Goal: Task Accomplishment & Management: Use online tool/utility

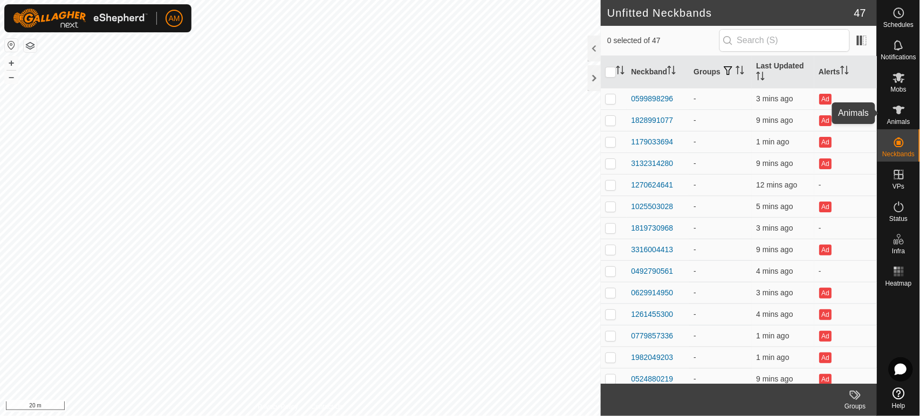
click at [916, 110] on div "Animals" at bounding box center [899, 113] width 43 height 32
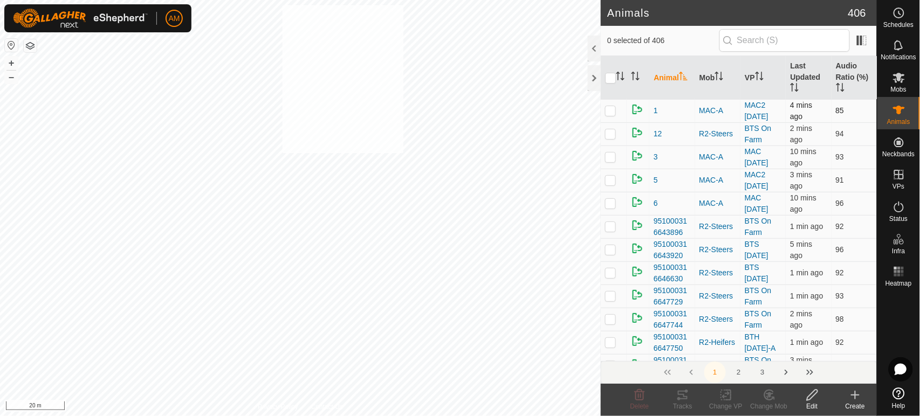
checkbox input "true"
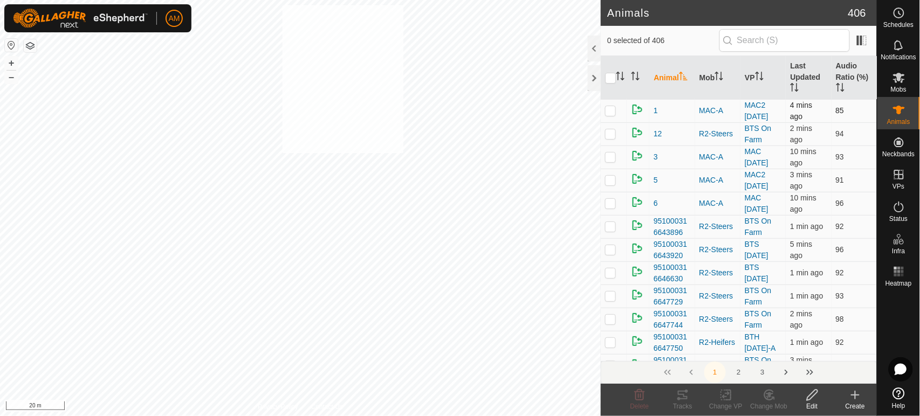
checkbox input "true"
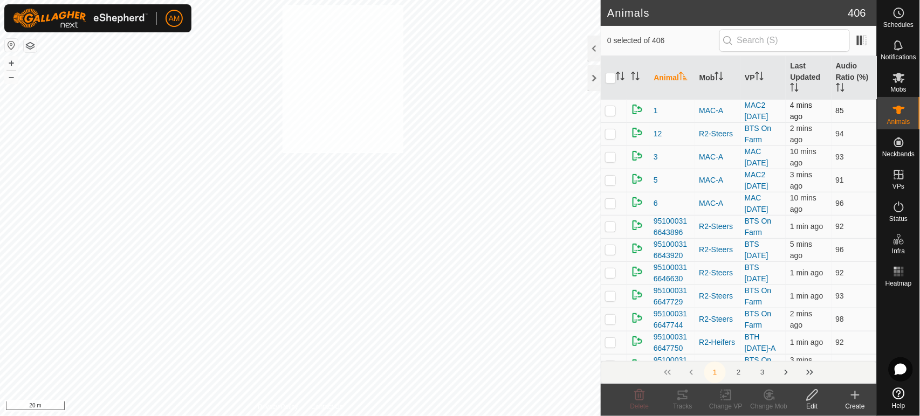
checkbox input "true"
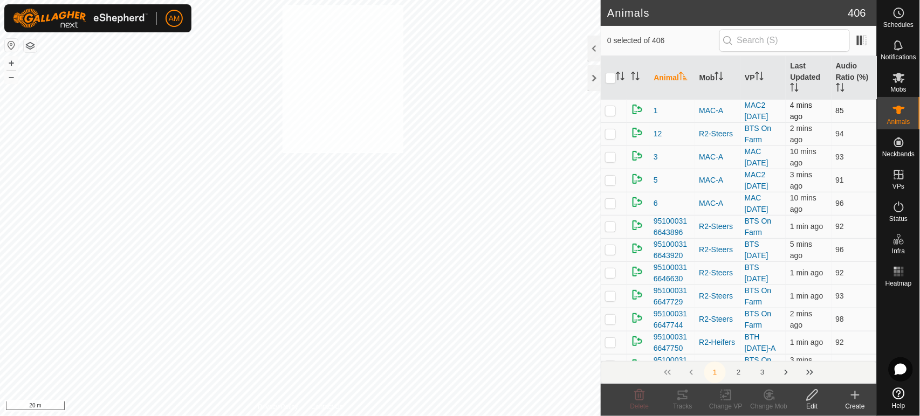
checkbox input "true"
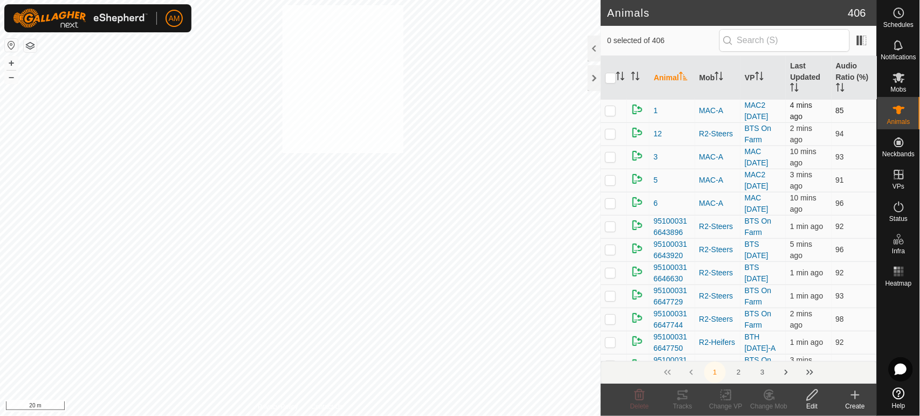
checkbox input "true"
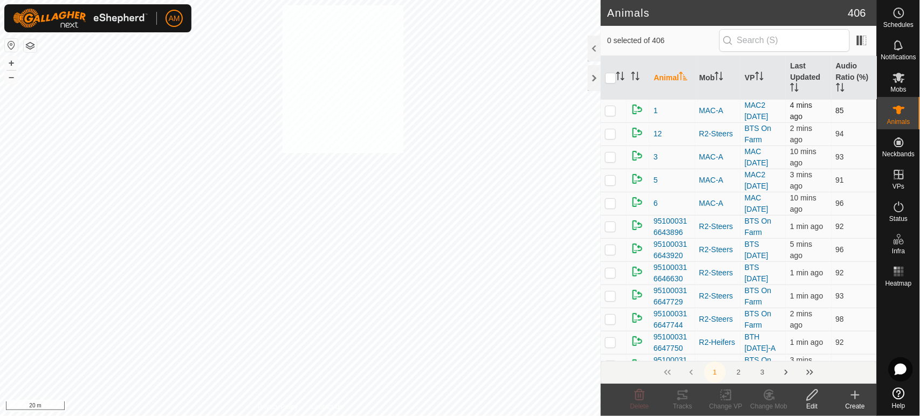
checkbox input "true"
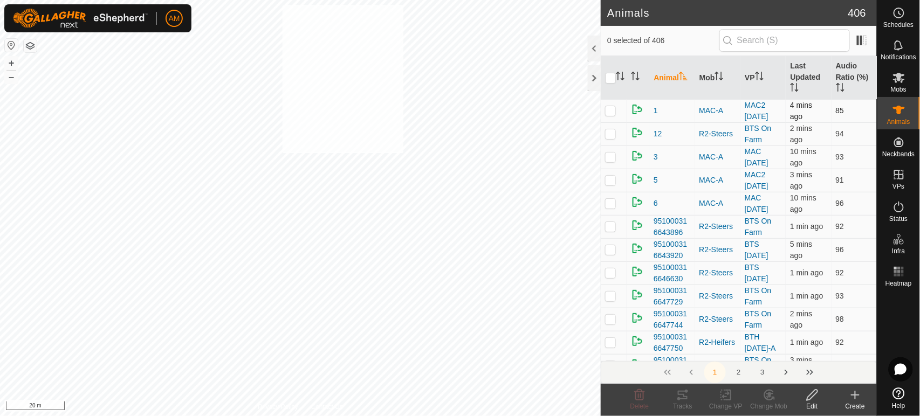
checkbox input "true"
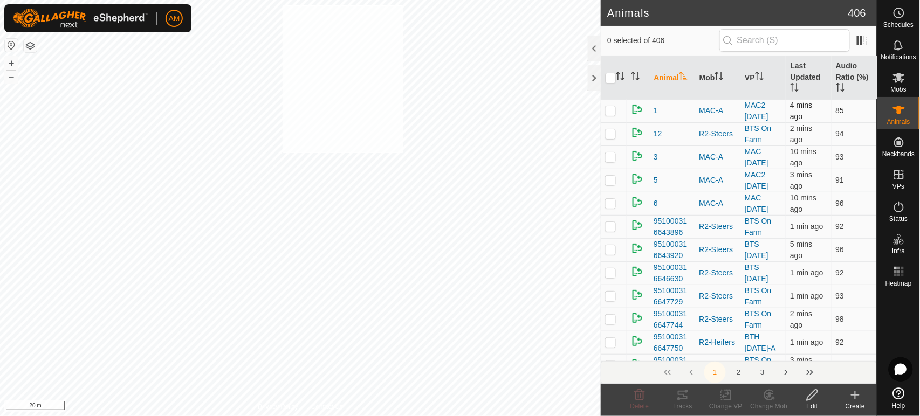
checkbox input "true"
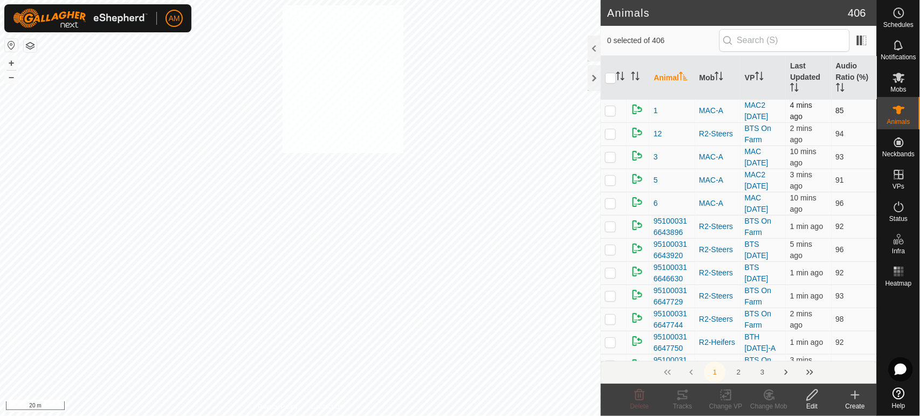
checkbox input "true"
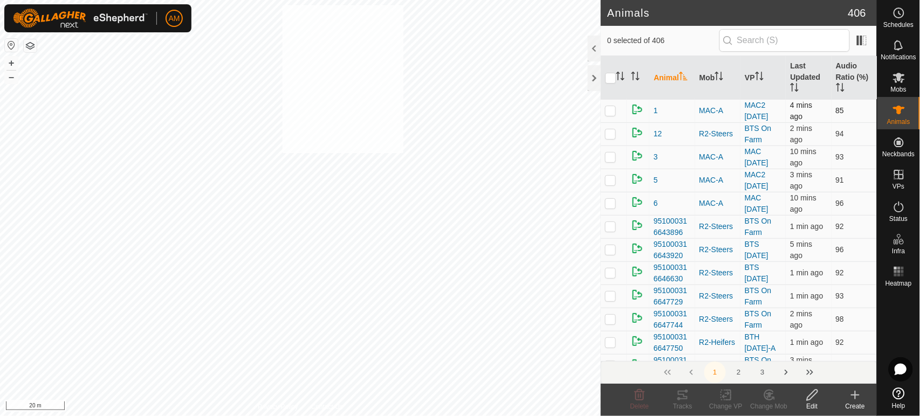
checkbox input "true"
click at [767, 398] on icon at bounding box center [769, 395] width 13 height 13
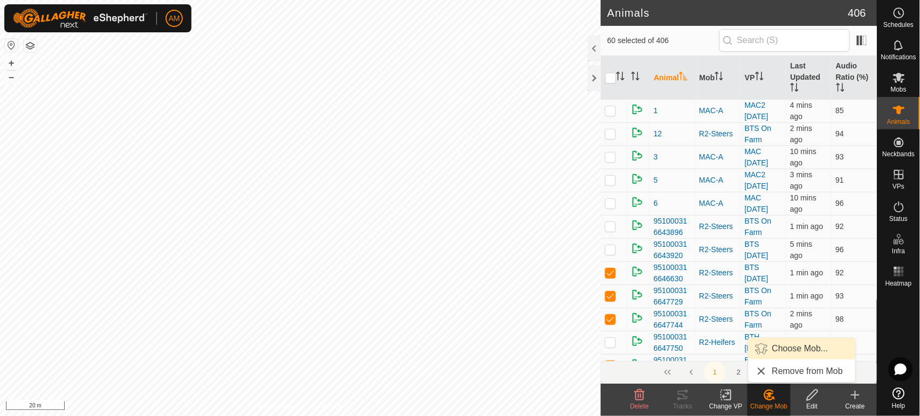
click at [777, 346] on link "Choose Mob..." at bounding box center [802, 349] width 107 height 22
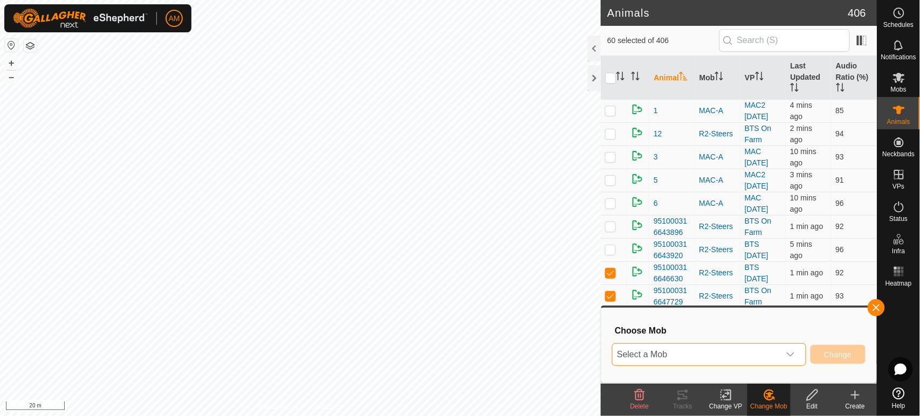
click at [707, 347] on span "Select a Mob" at bounding box center [696, 355] width 167 height 22
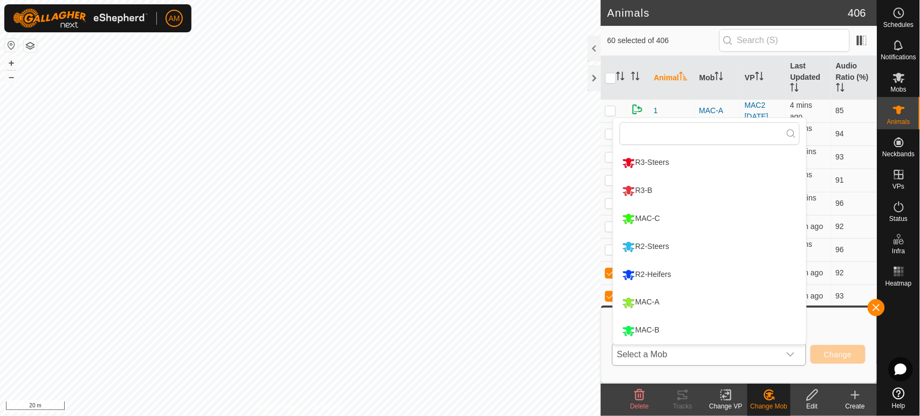
click at [655, 191] on li "R3-B" at bounding box center [709, 190] width 193 height 27
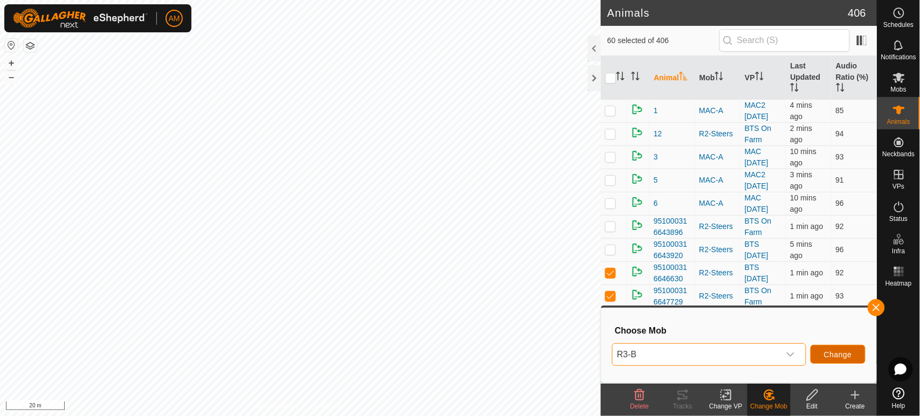
click at [845, 355] on span "Change" at bounding box center [838, 355] width 28 height 9
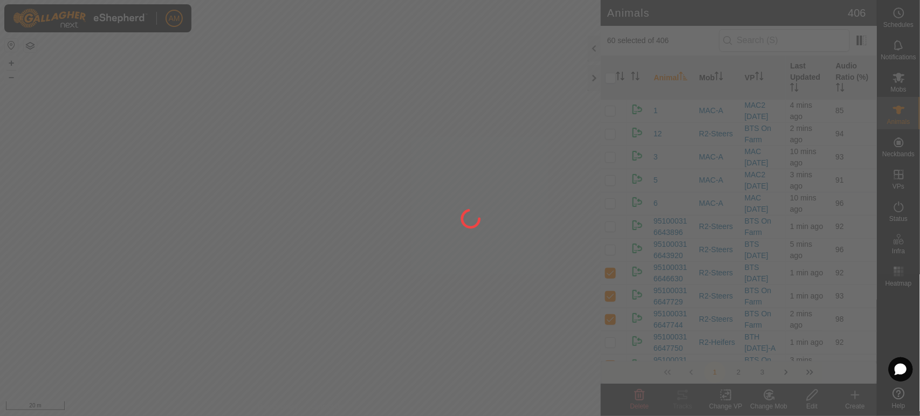
checkbox input "false"
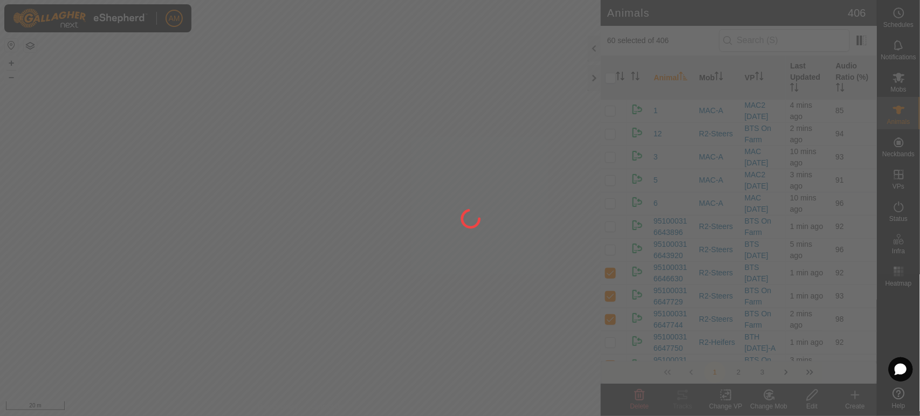
checkbox input "false"
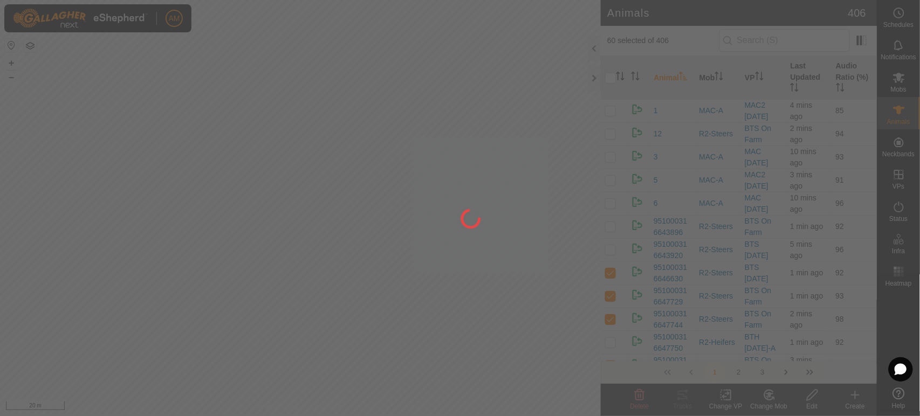
checkbox input "false"
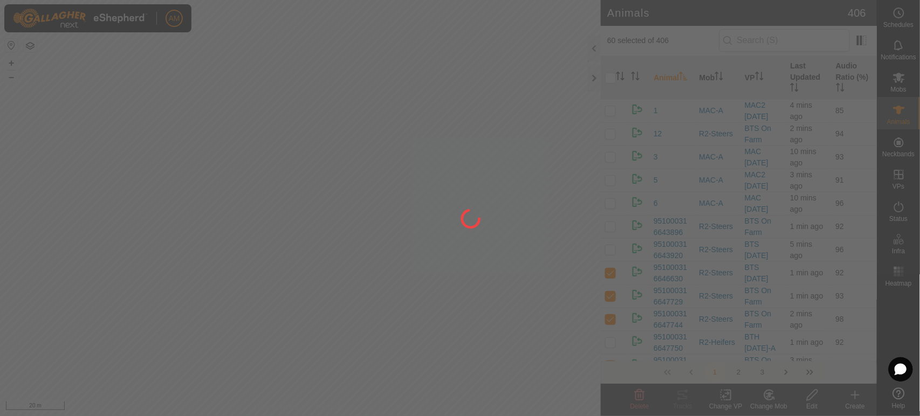
checkbox input "false"
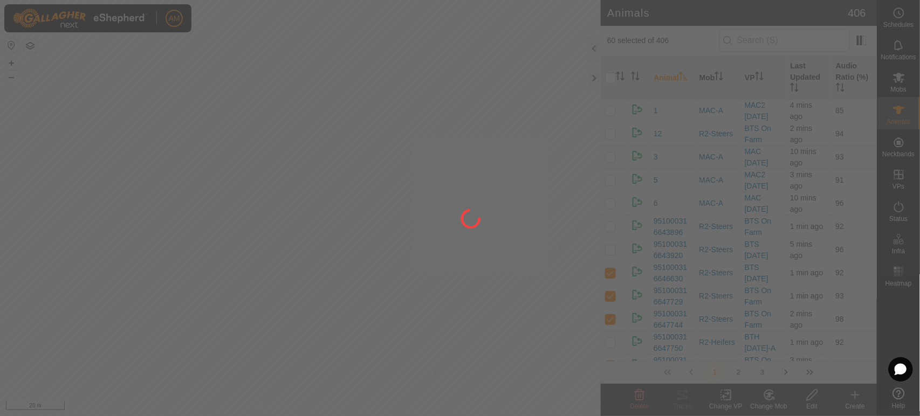
checkbox input "false"
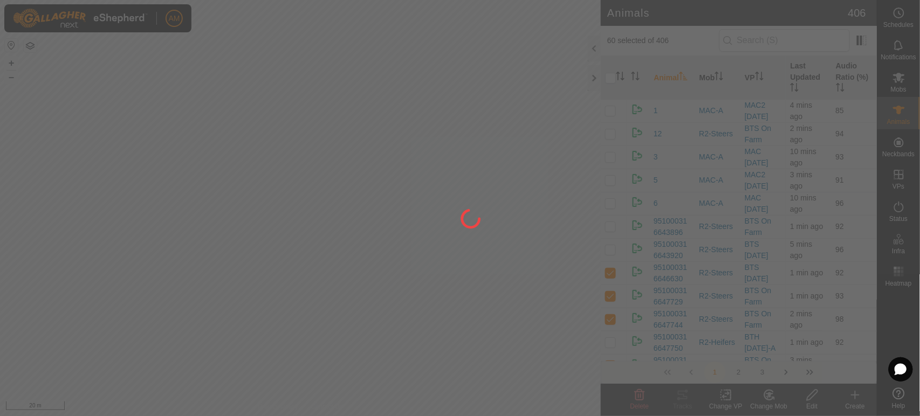
checkbox input "false"
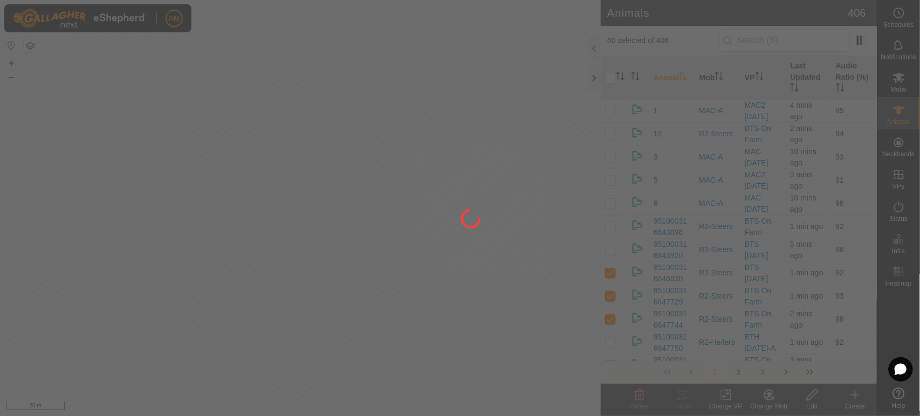
checkbox input "false"
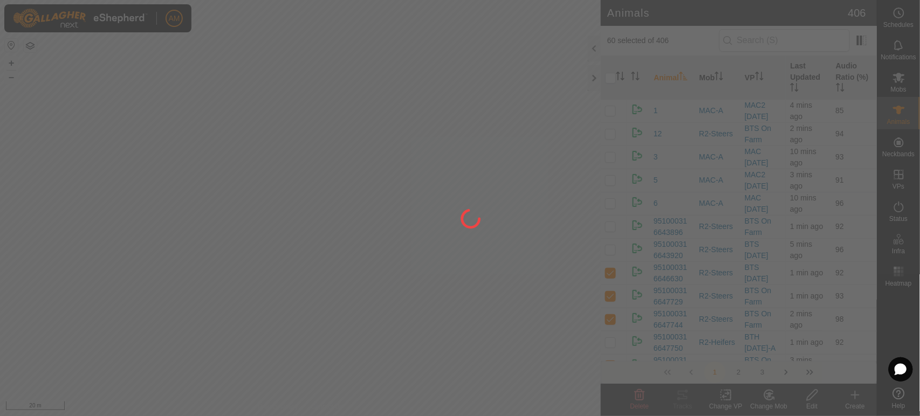
checkbox input "false"
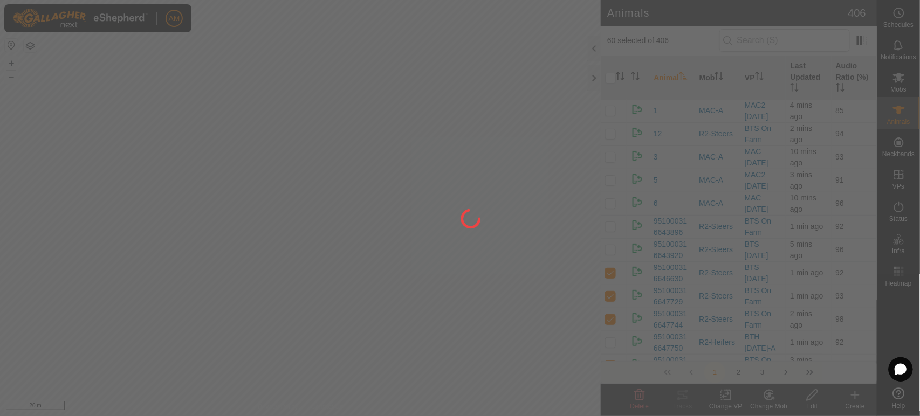
checkbox input "false"
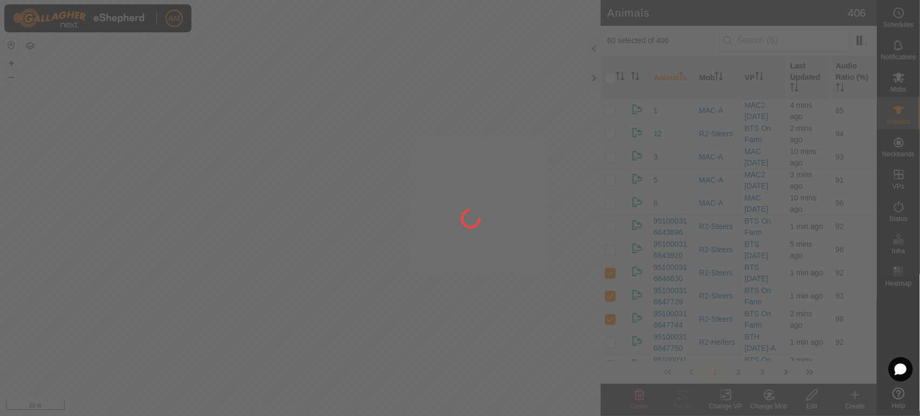
checkbox input "false"
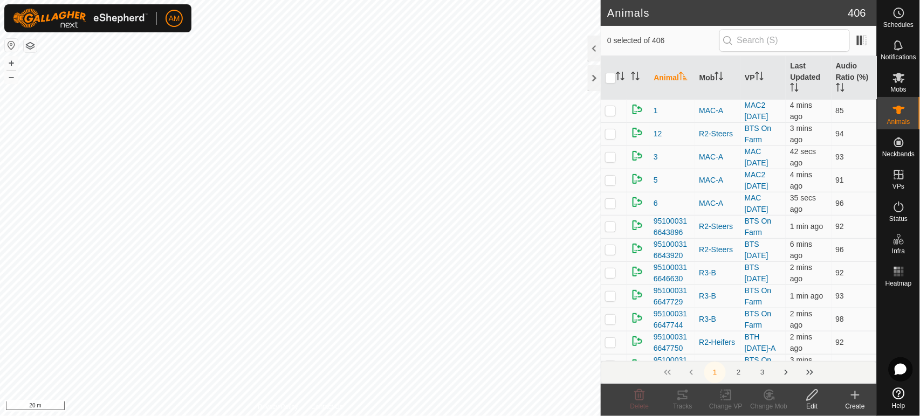
click at [811, 396] on icon at bounding box center [812, 395] width 13 height 13
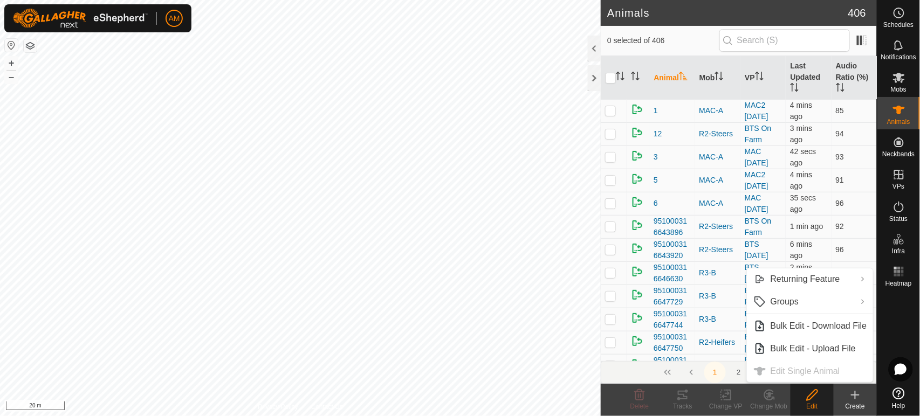
click at [814, 401] on icon at bounding box center [812, 395] width 13 height 13
click at [859, 406] on div "Create" at bounding box center [855, 407] width 43 height 10
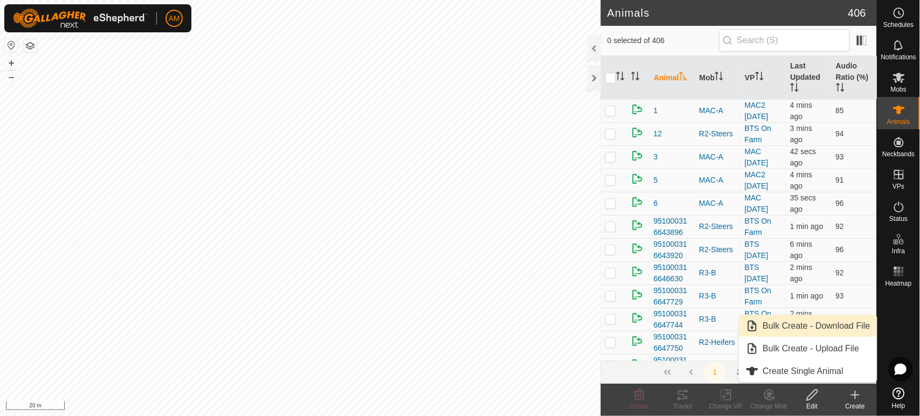
click at [842, 324] on link "Bulk Create - Download File" at bounding box center [809, 327] width 138 height 22
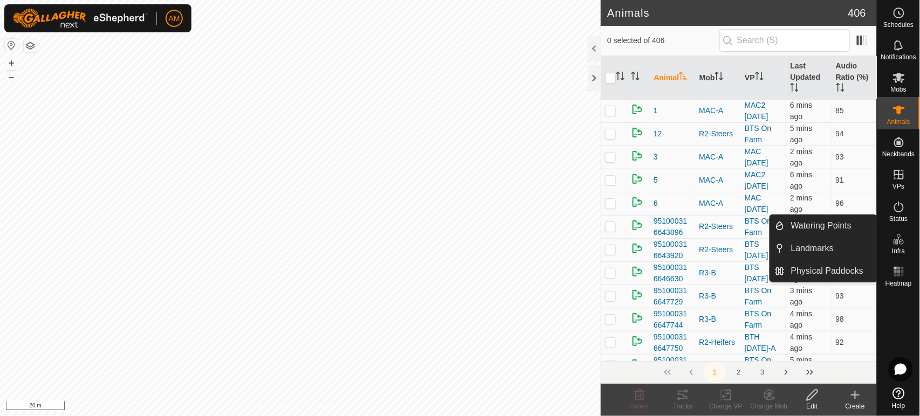
click at [849, 394] on create-svg-icon at bounding box center [855, 395] width 43 height 13
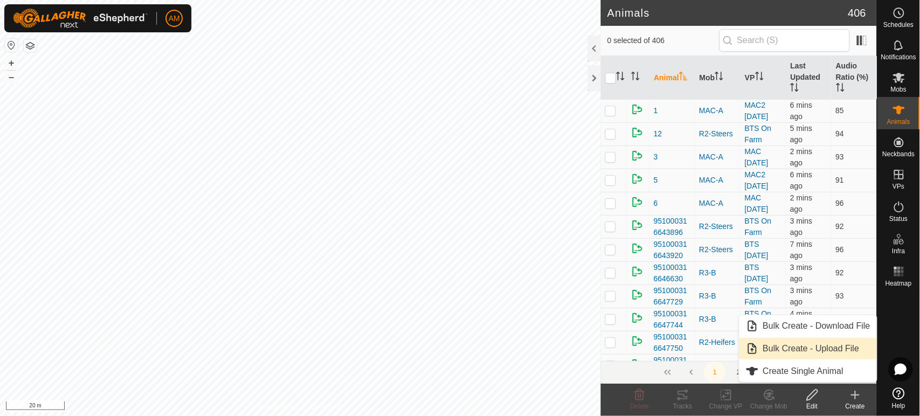
click at [808, 347] on link "Bulk Create - Upload File" at bounding box center [809, 349] width 138 height 22
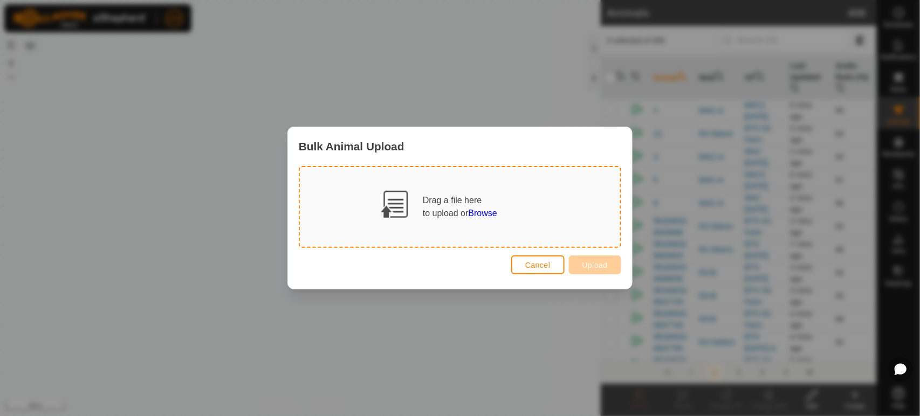
click at [478, 214] on span "Browse" at bounding box center [483, 213] width 29 height 9
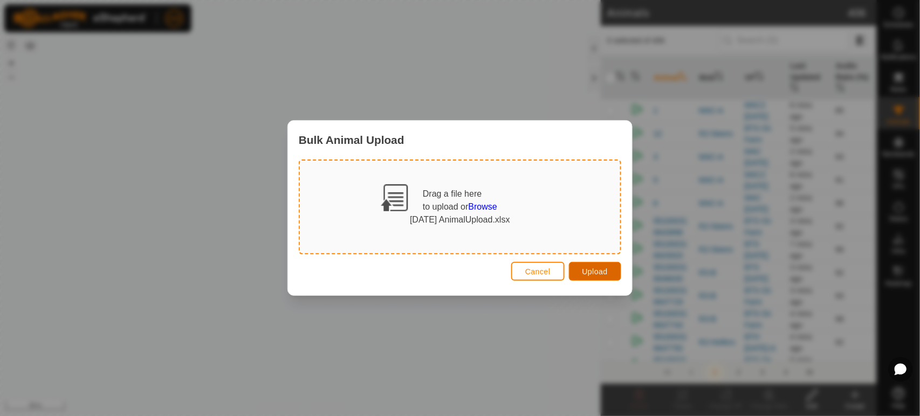
click at [590, 275] on span "Upload" at bounding box center [595, 272] width 25 height 9
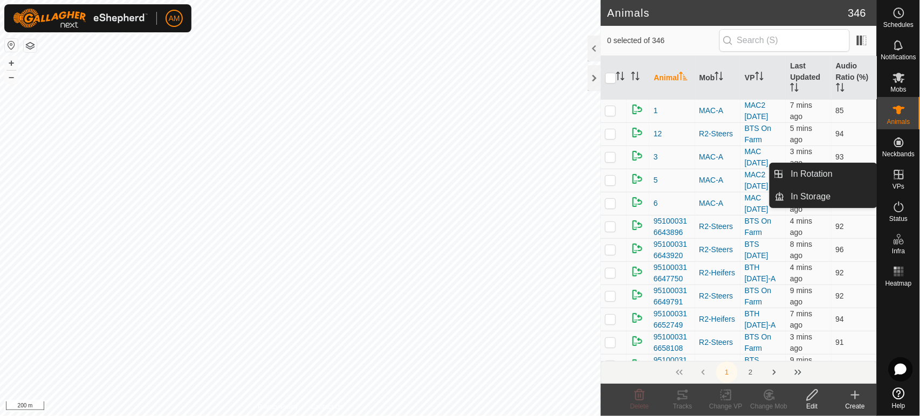
click at [903, 177] on icon at bounding box center [899, 175] width 10 height 10
click at [867, 176] on link "In Rotation" at bounding box center [831, 174] width 92 height 22
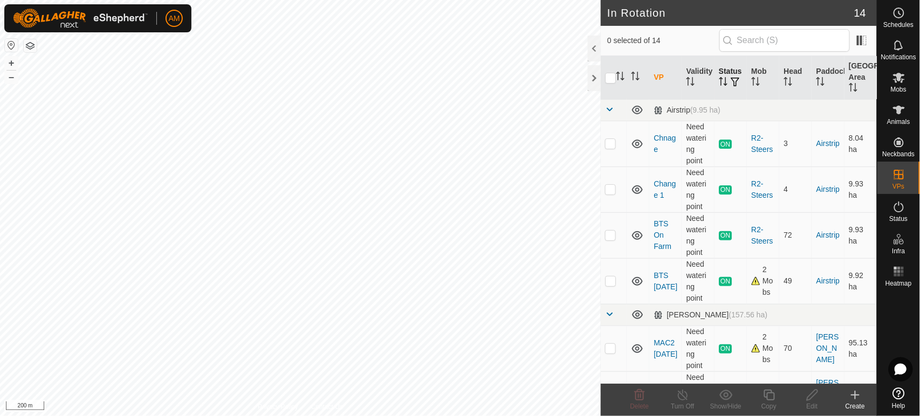
click at [731, 86] on span "button" at bounding box center [735, 82] width 9 height 9
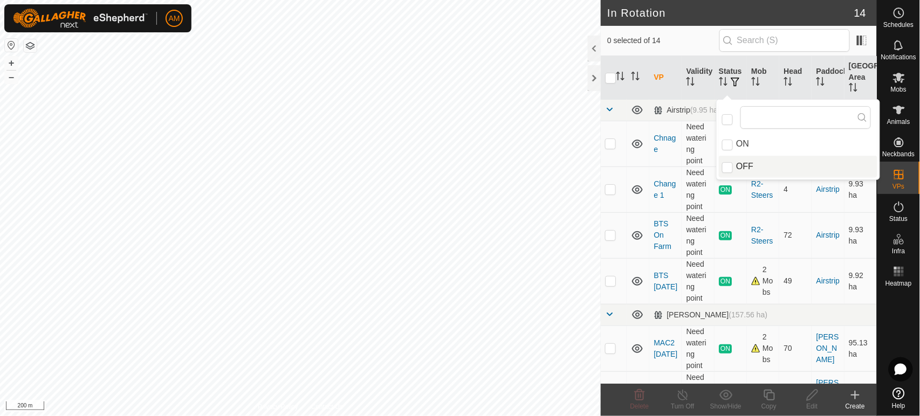
click at [730, 176] on li "OFF" at bounding box center [798, 167] width 159 height 22
checkbox input "true"
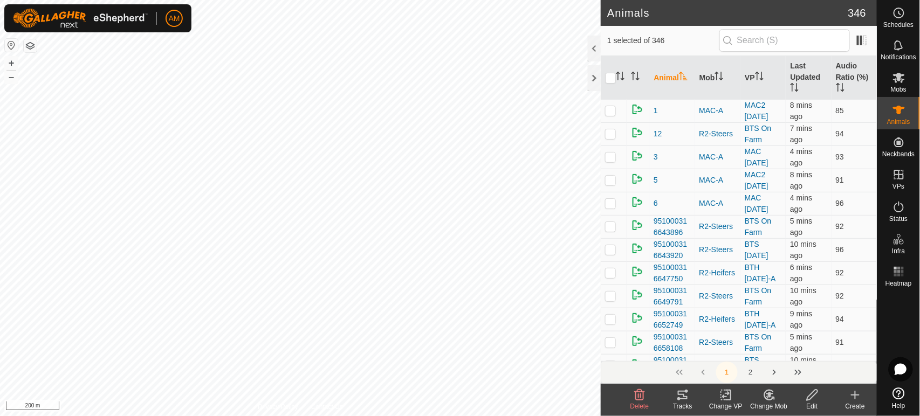
click at [339, 256] on div "982123470320220 3099386771 MAC-A - + – ⇧ i 200 m" at bounding box center [300, 208] width 601 height 416
checkbox input "true"
click at [721, 399] on icon at bounding box center [726, 395] width 13 height 13
click at [747, 348] on link "Choose VP..." at bounding box center [759, 349] width 107 height 22
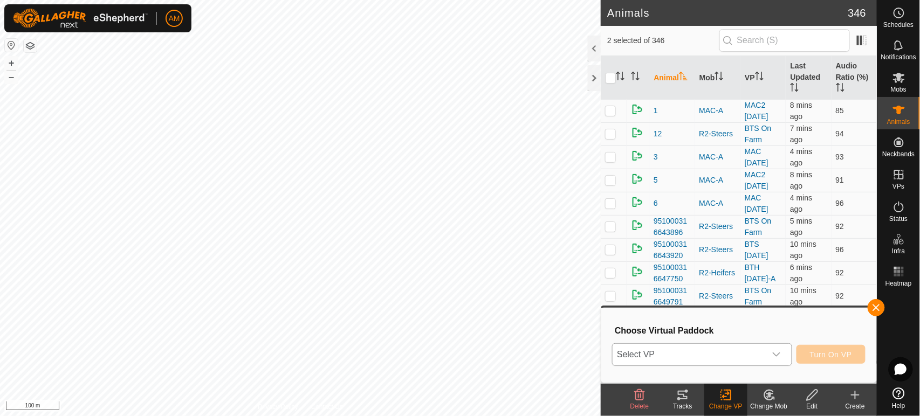
click at [713, 357] on span "Select VP" at bounding box center [689, 355] width 153 height 22
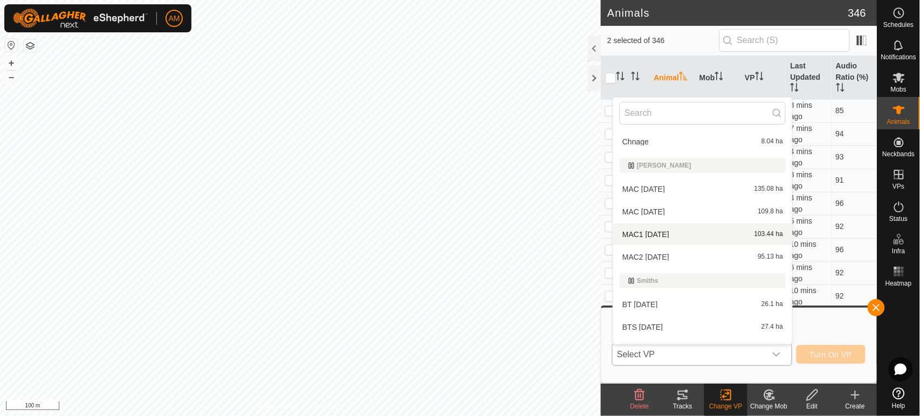
scroll to position [120, 0]
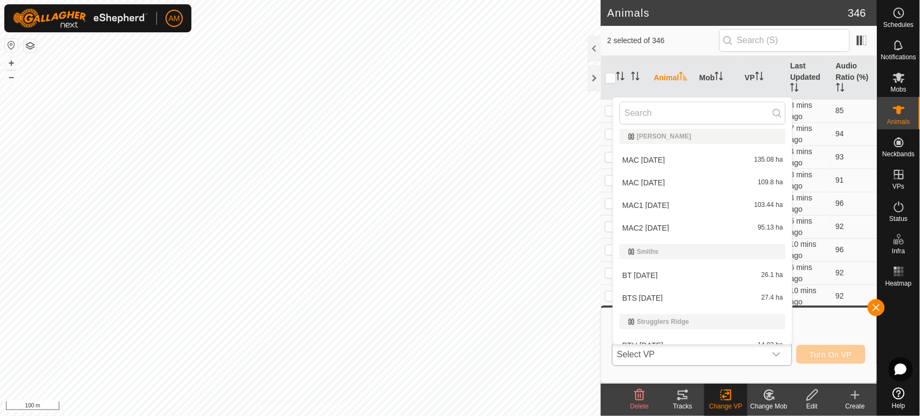
click at [648, 231] on li "MAC2 [DATE] 95.13 ha" at bounding box center [702, 228] width 179 height 22
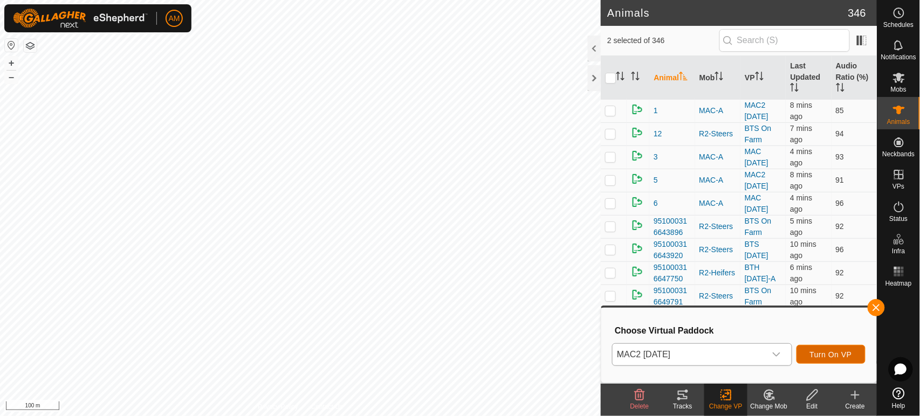
click at [818, 352] on span "Turn On VP" at bounding box center [831, 355] width 42 height 9
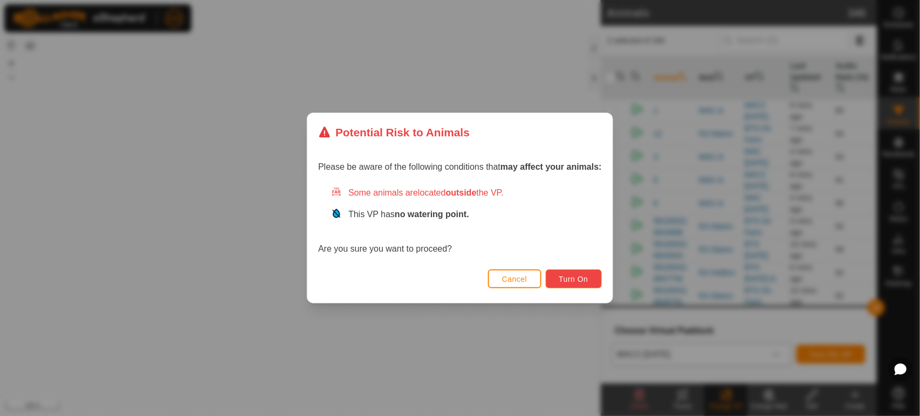
click at [561, 277] on span "Turn On" at bounding box center [573, 279] width 29 height 9
